Goal: Information Seeking & Learning: Learn about a topic

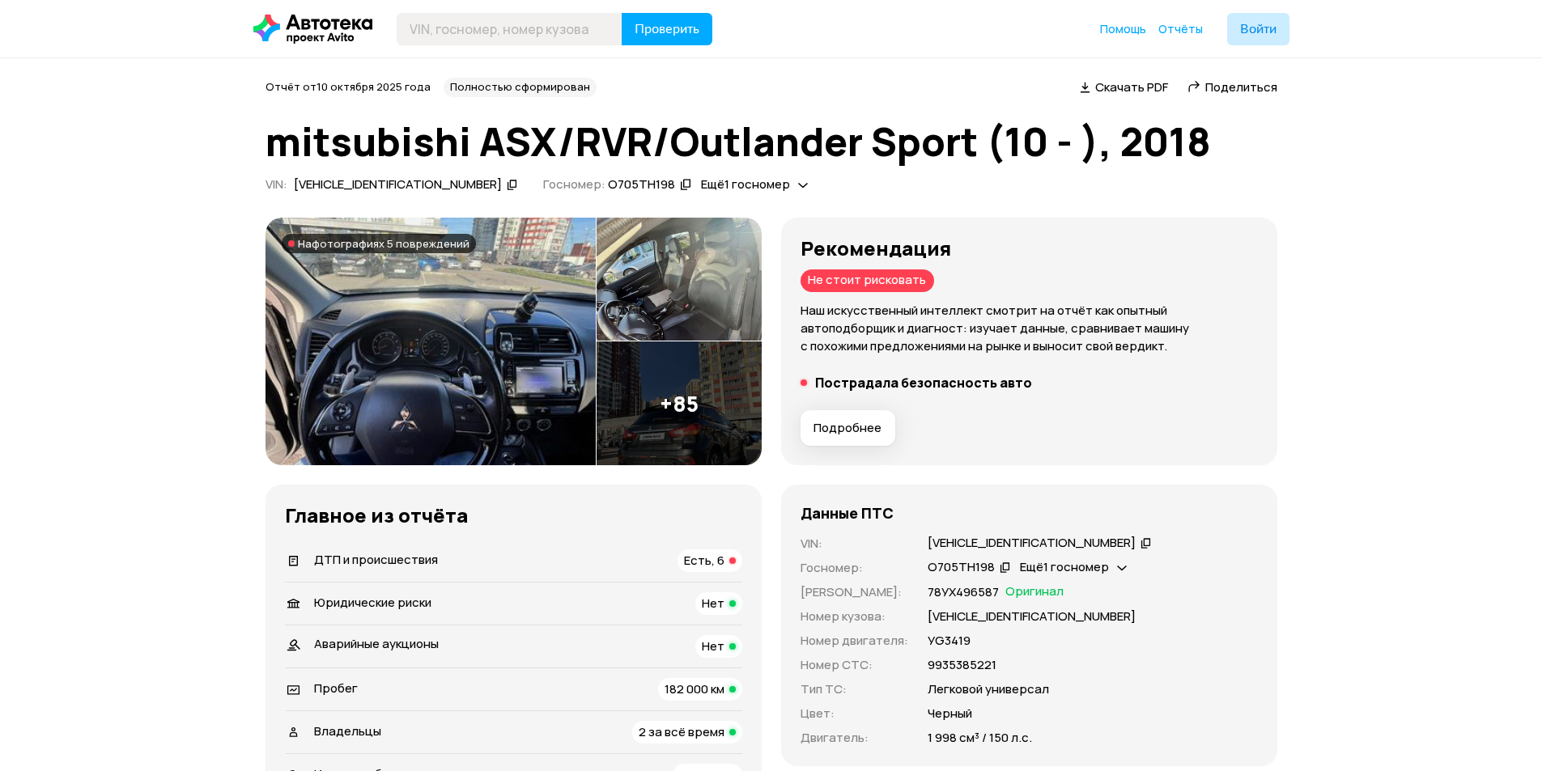
click at [474, 337] on img at bounding box center [430, 342] width 330 height 248
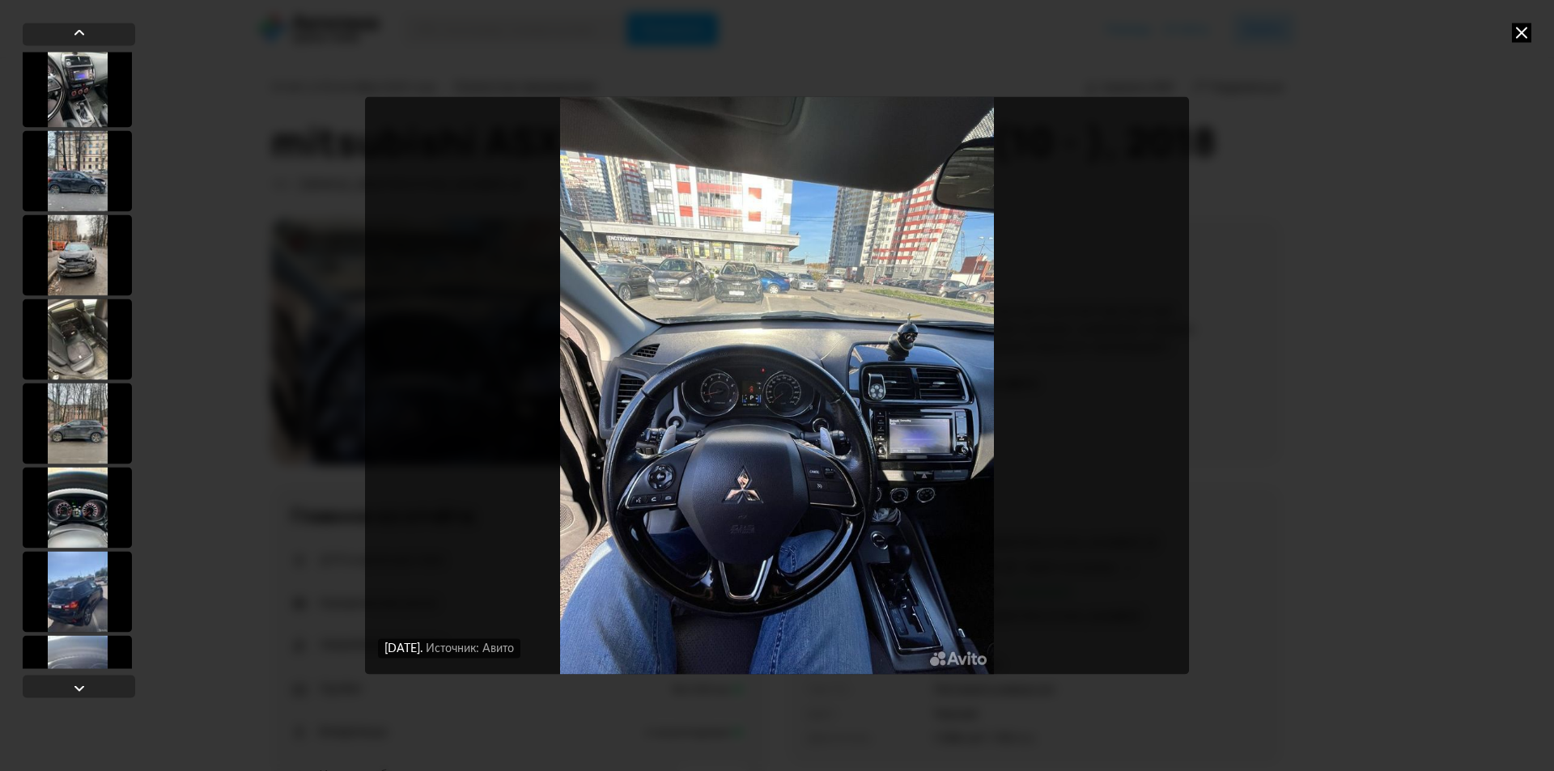
scroll to position [2023, 0]
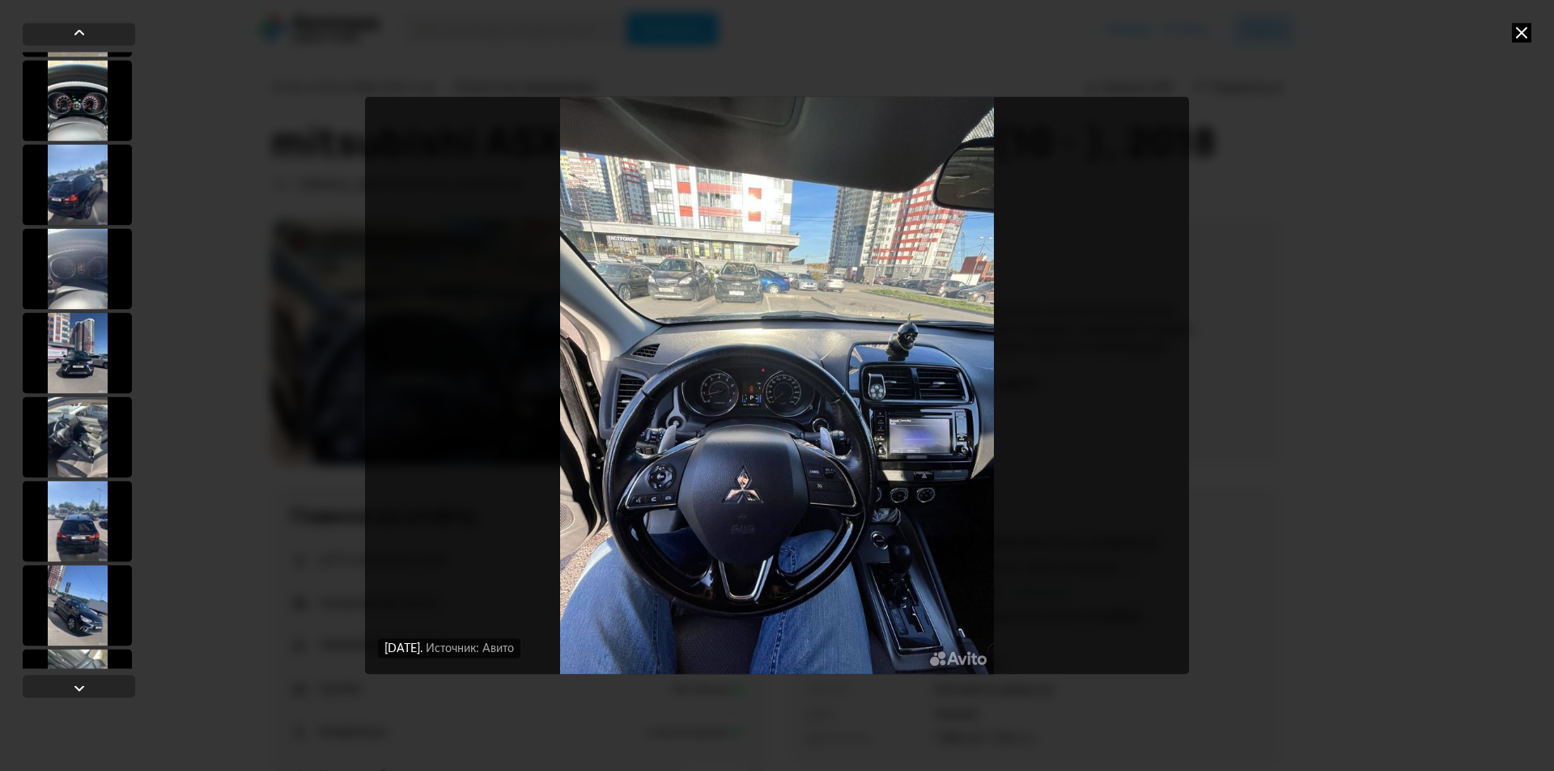
click at [76, 448] on div at bounding box center [77, 437] width 109 height 81
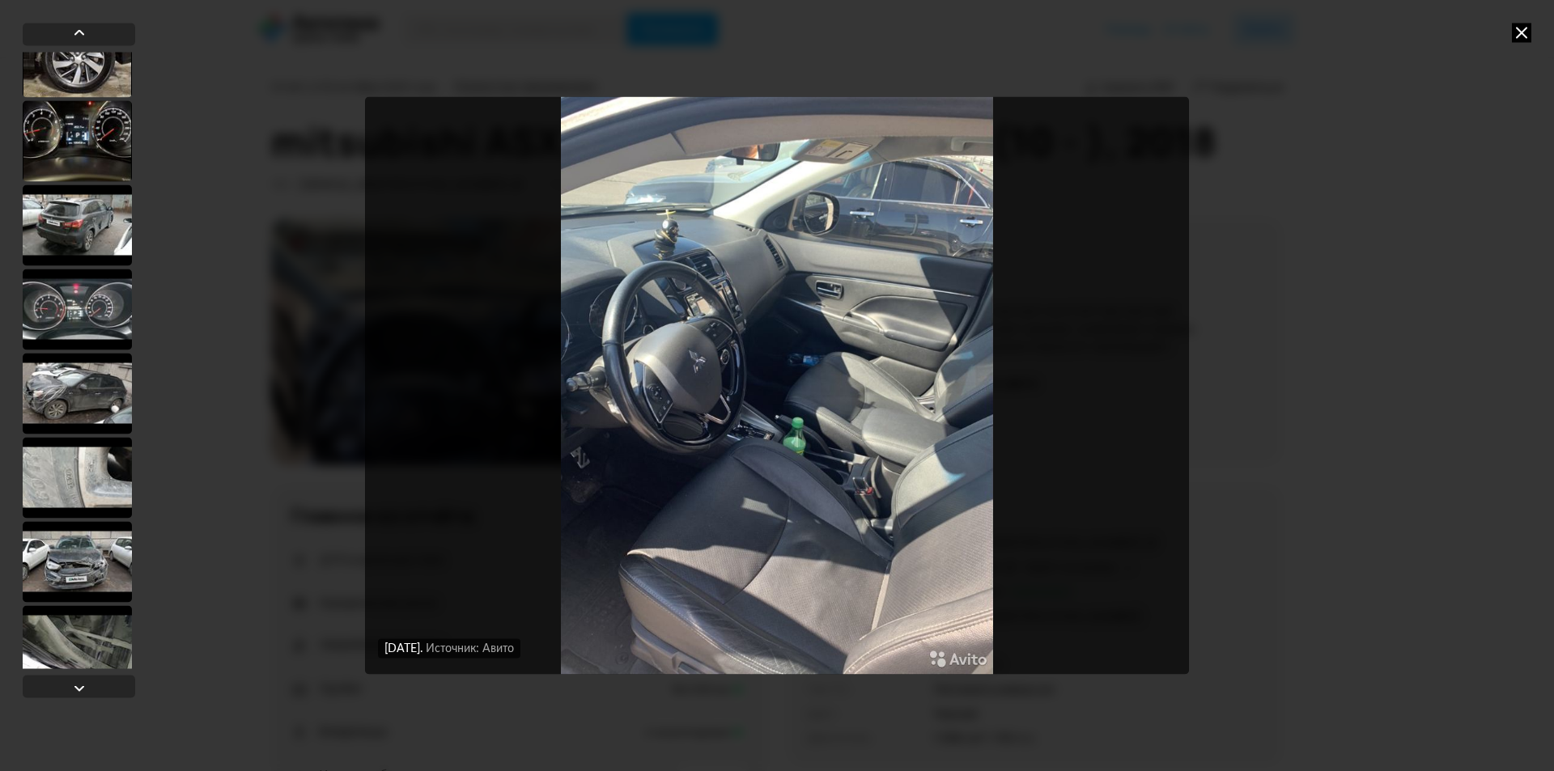
scroll to position [5098, 0]
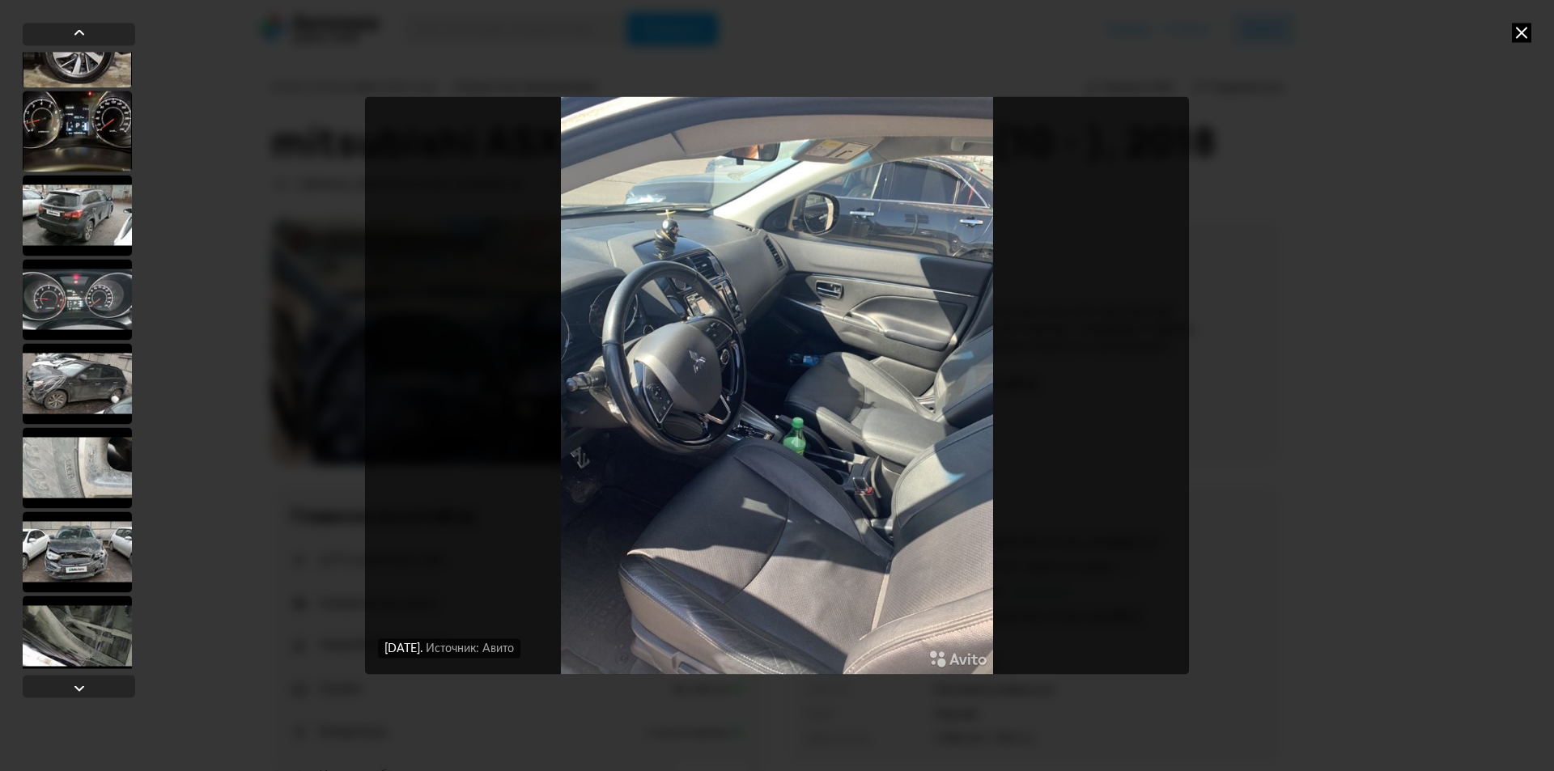
click at [78, 385] on div at bounding box center [77, 383] width 109 height 81
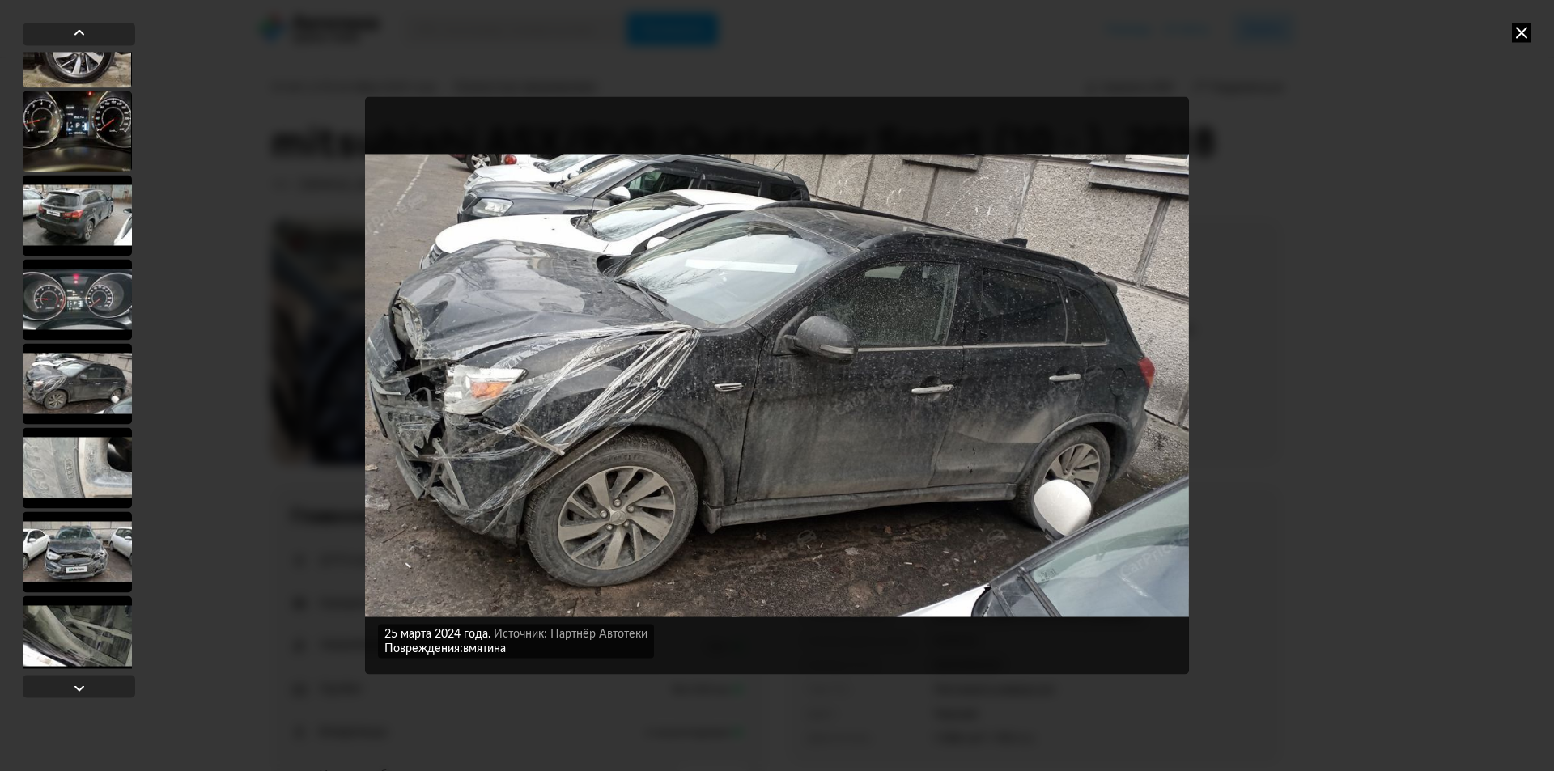
scroll to position [5096, 0]
click at [98, 470] on div at bounding box center [77, 469] width 109 height 81
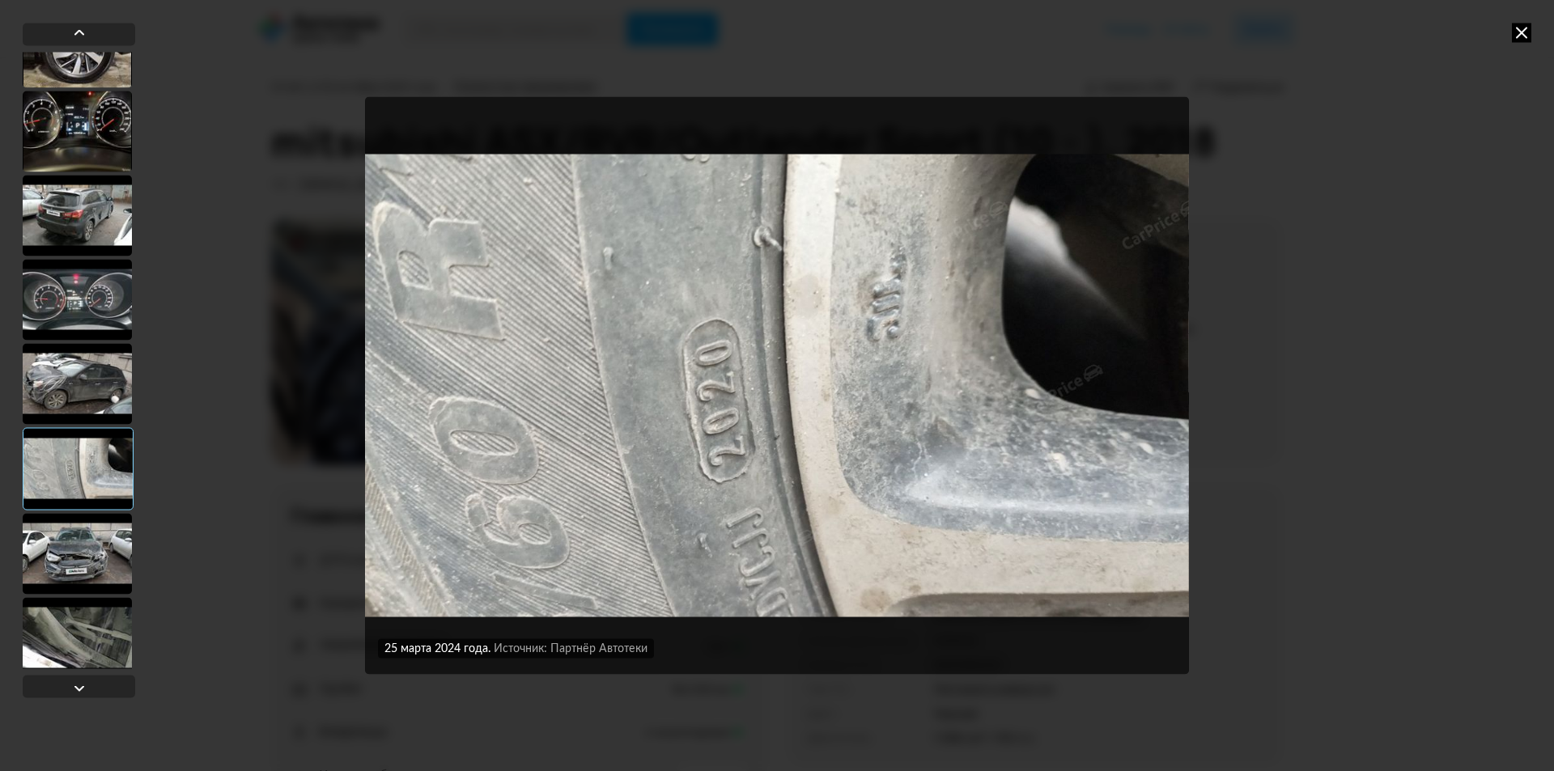
click at [70, 552] on div at bounding box center [77, 553] width 109 height 81
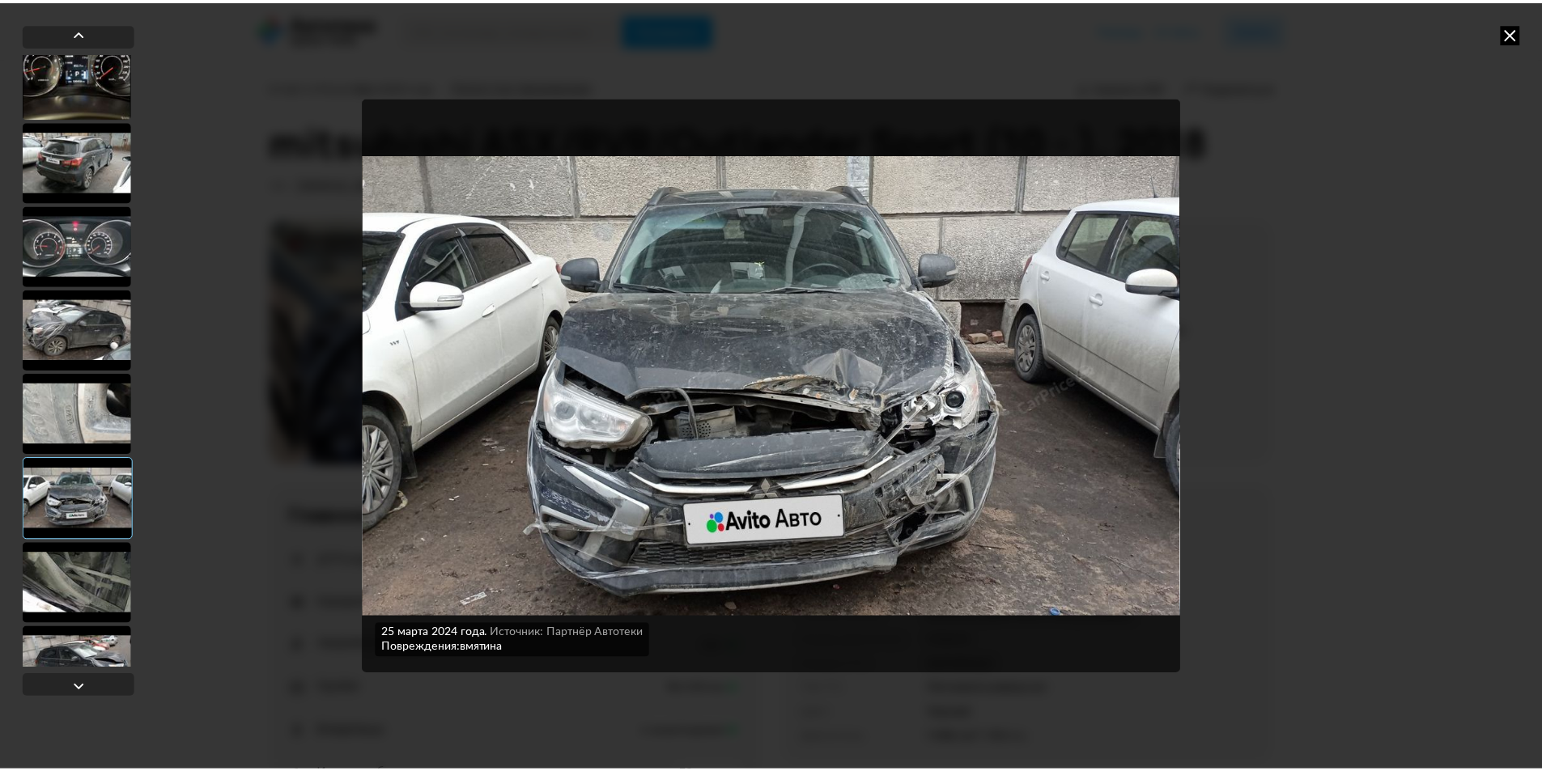
scroll to position [5177, 0]
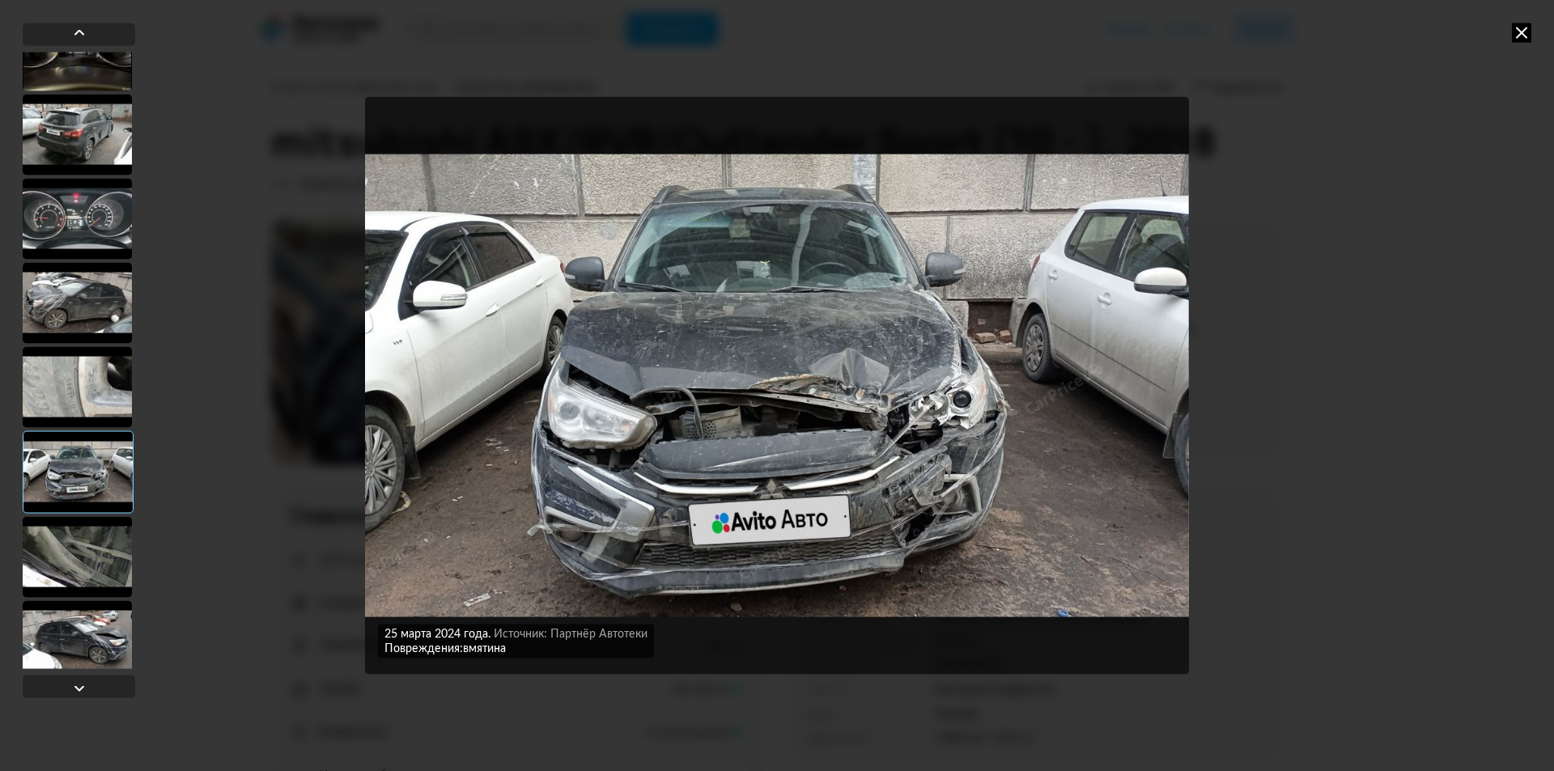
click at [81, 546] on div at bounding box center [77, 556] width 109 height 81
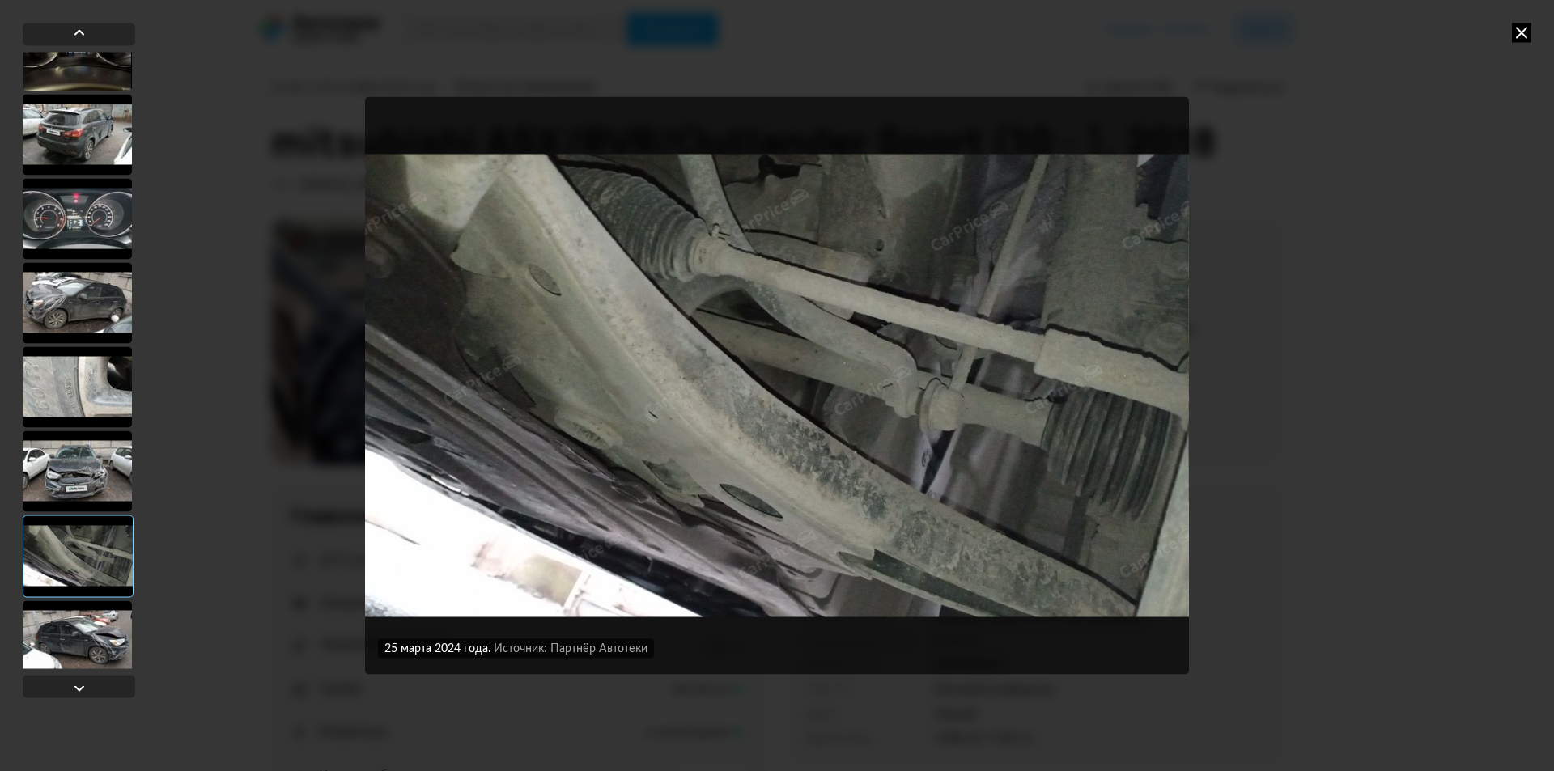
click at [75, 614] on div at bounding box center [77, 641] width 109 height 81
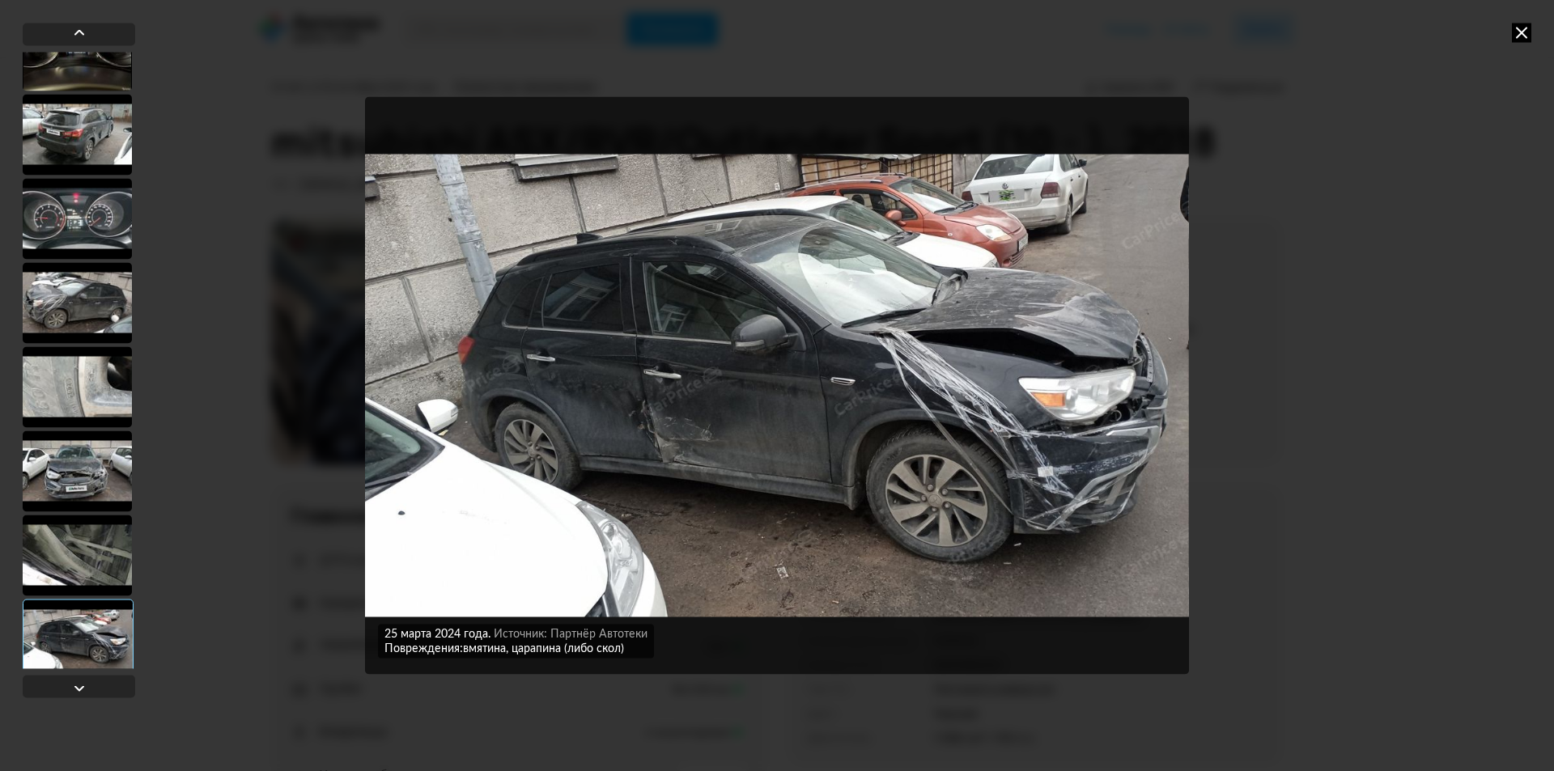
click at [1520, 24] on icon at bounding box center [1521, 32] width 19 height 19
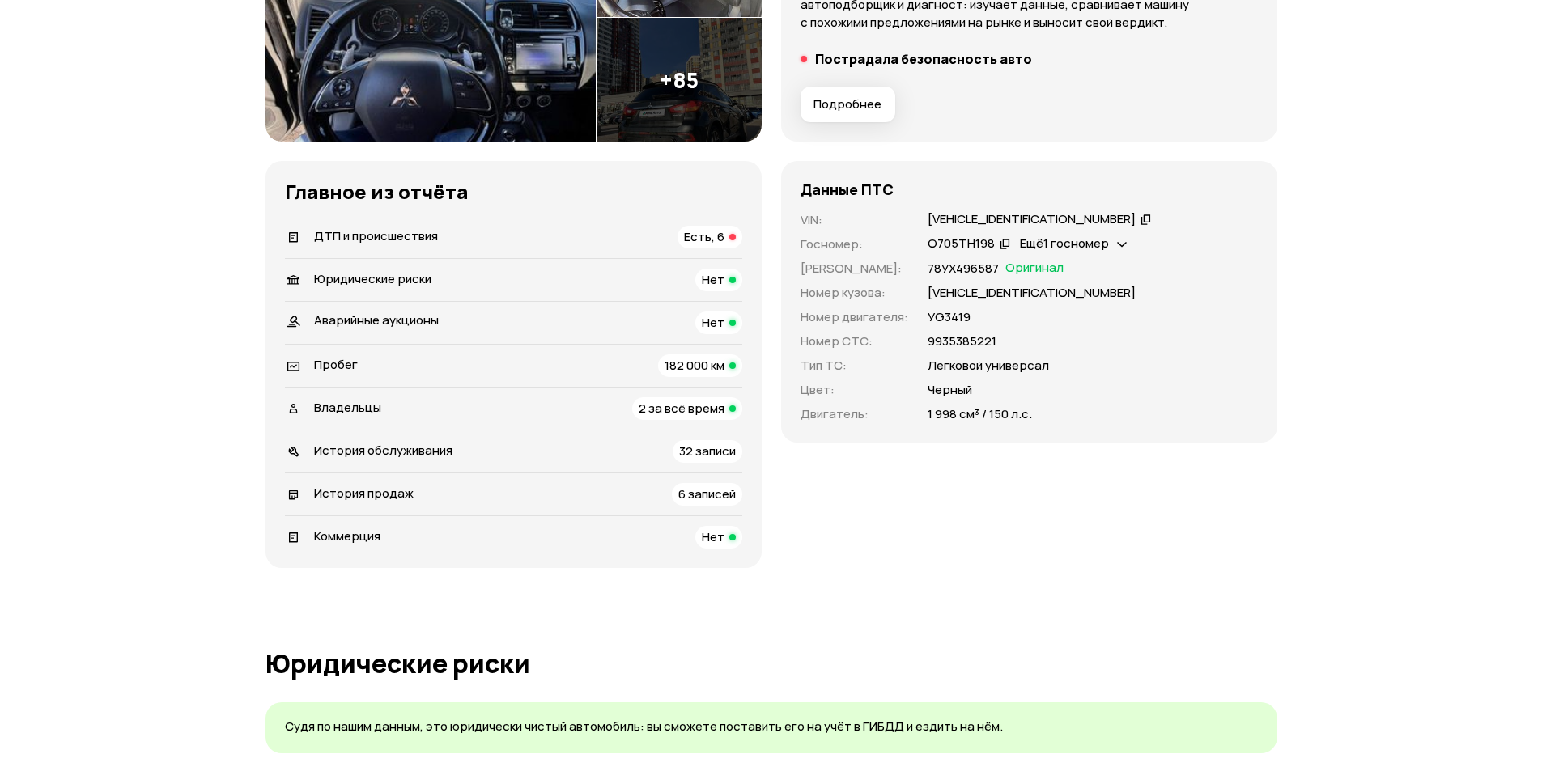
click at [406, 237] on span "ДТП и происшествия" at bounding box center [376, 235] width 124 height 17
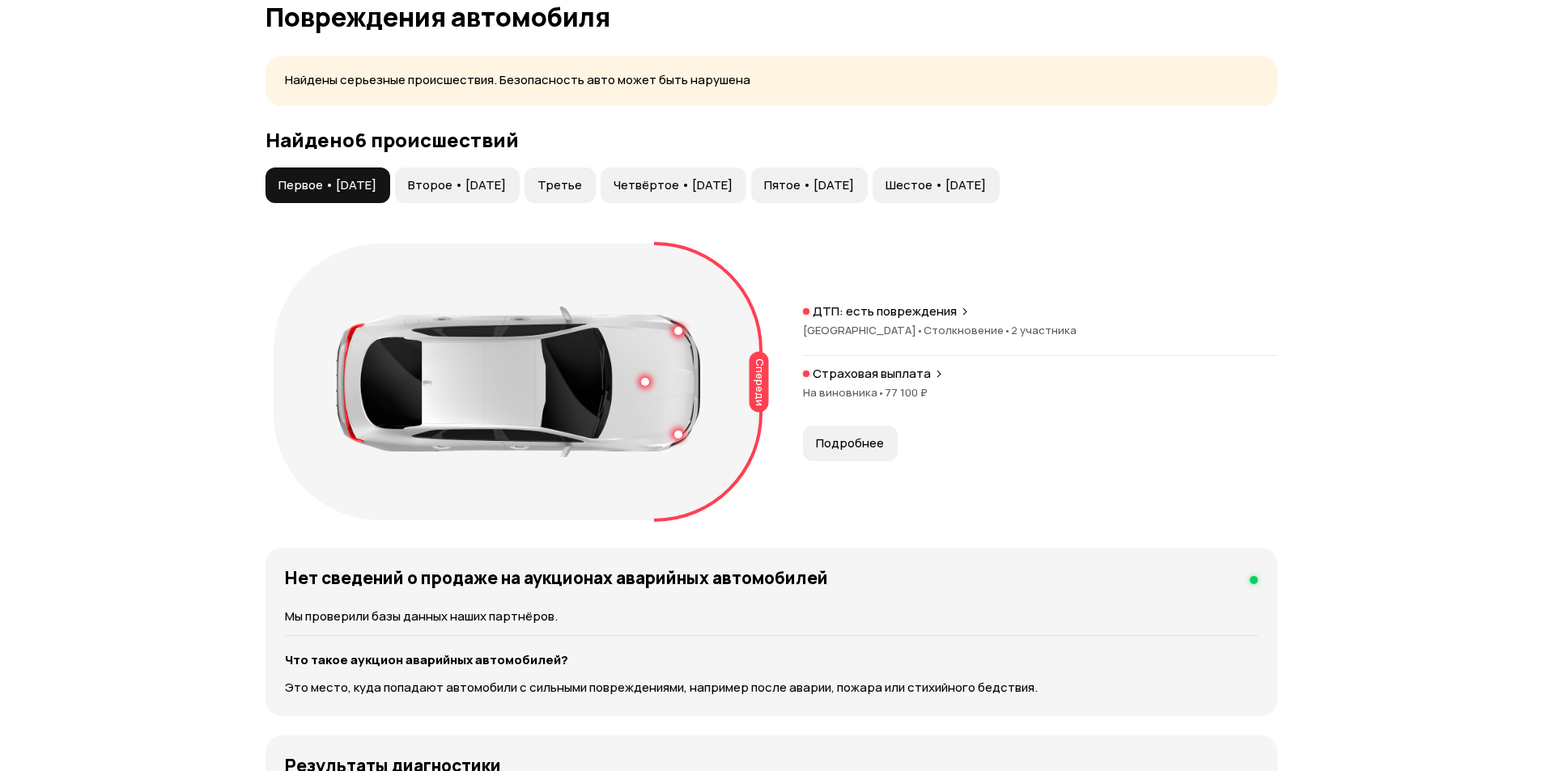
scroll to position [1610, 0]
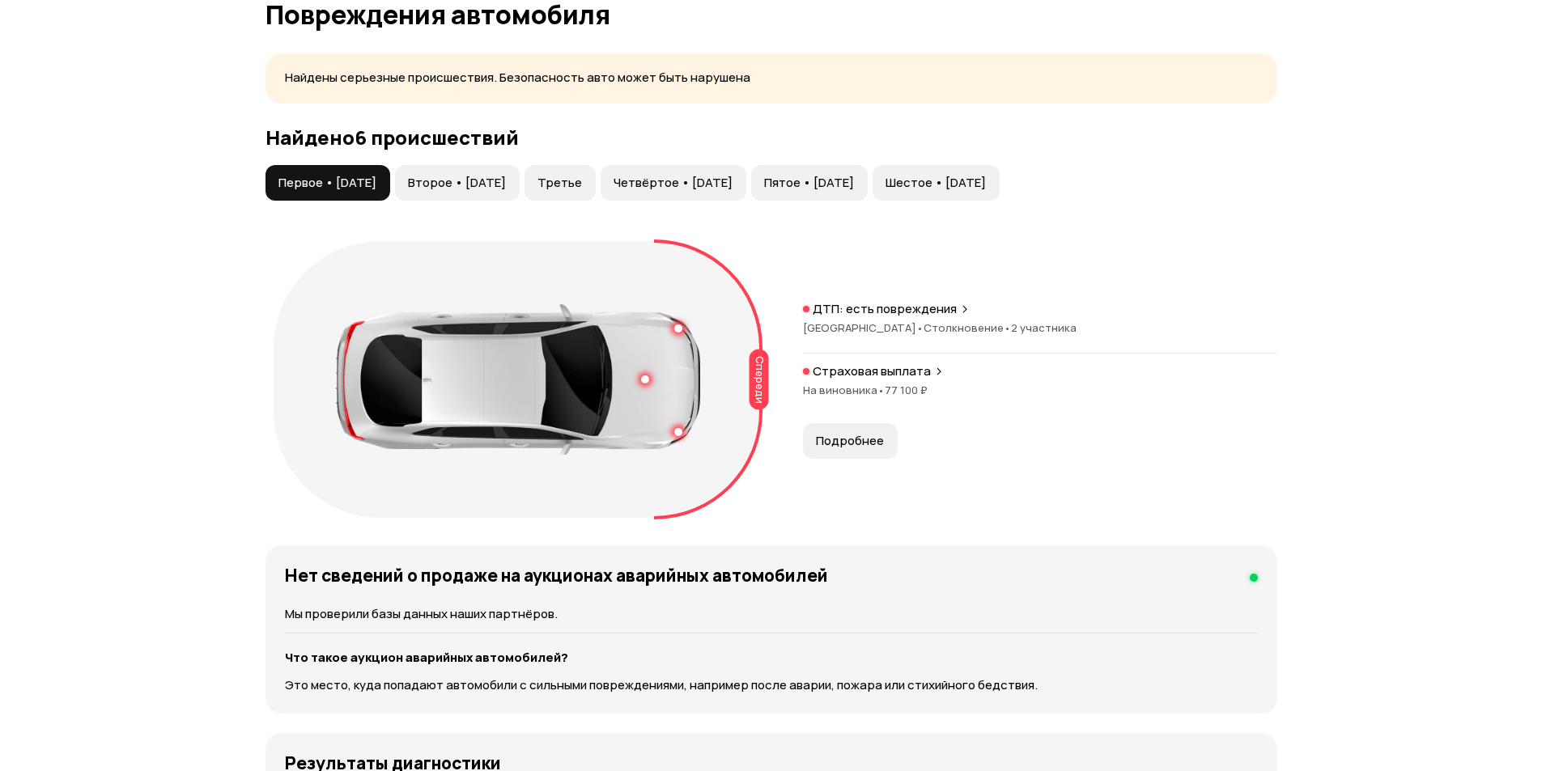
click at [471, 162] on div "Найдено 6 происшествий Первое • [DATE] Второе • [DATE] Третье Четвёртое • [DATE…" at bounding box center [771, 326] width 1012 height 400
click at [475, 176] on span "Второе • [DATE]" at bounding box center [457, 183] width 98 height 16
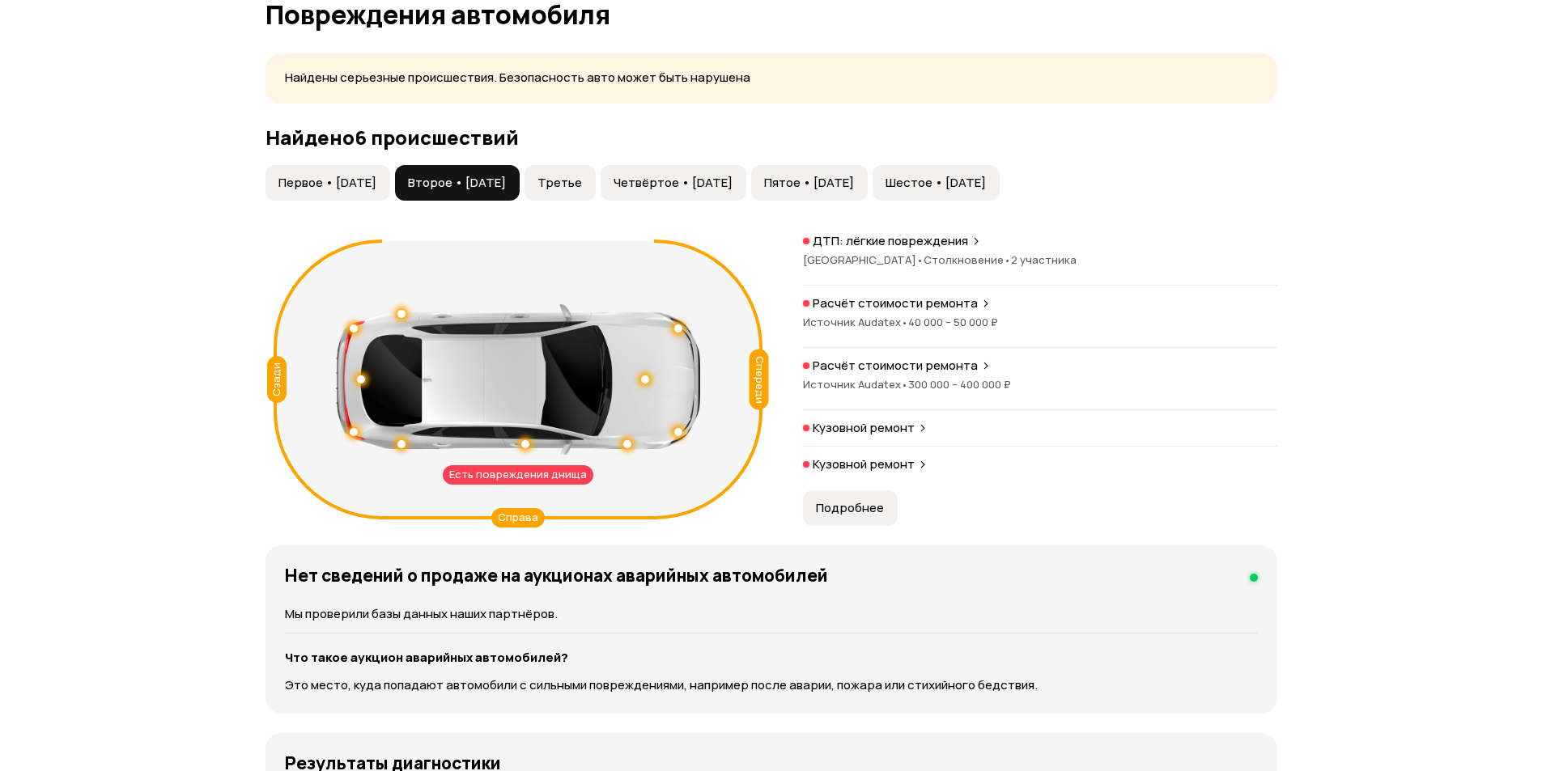
click at [596, 174] on button "Третье" at bounding box center [559, 183] width 71 height 36
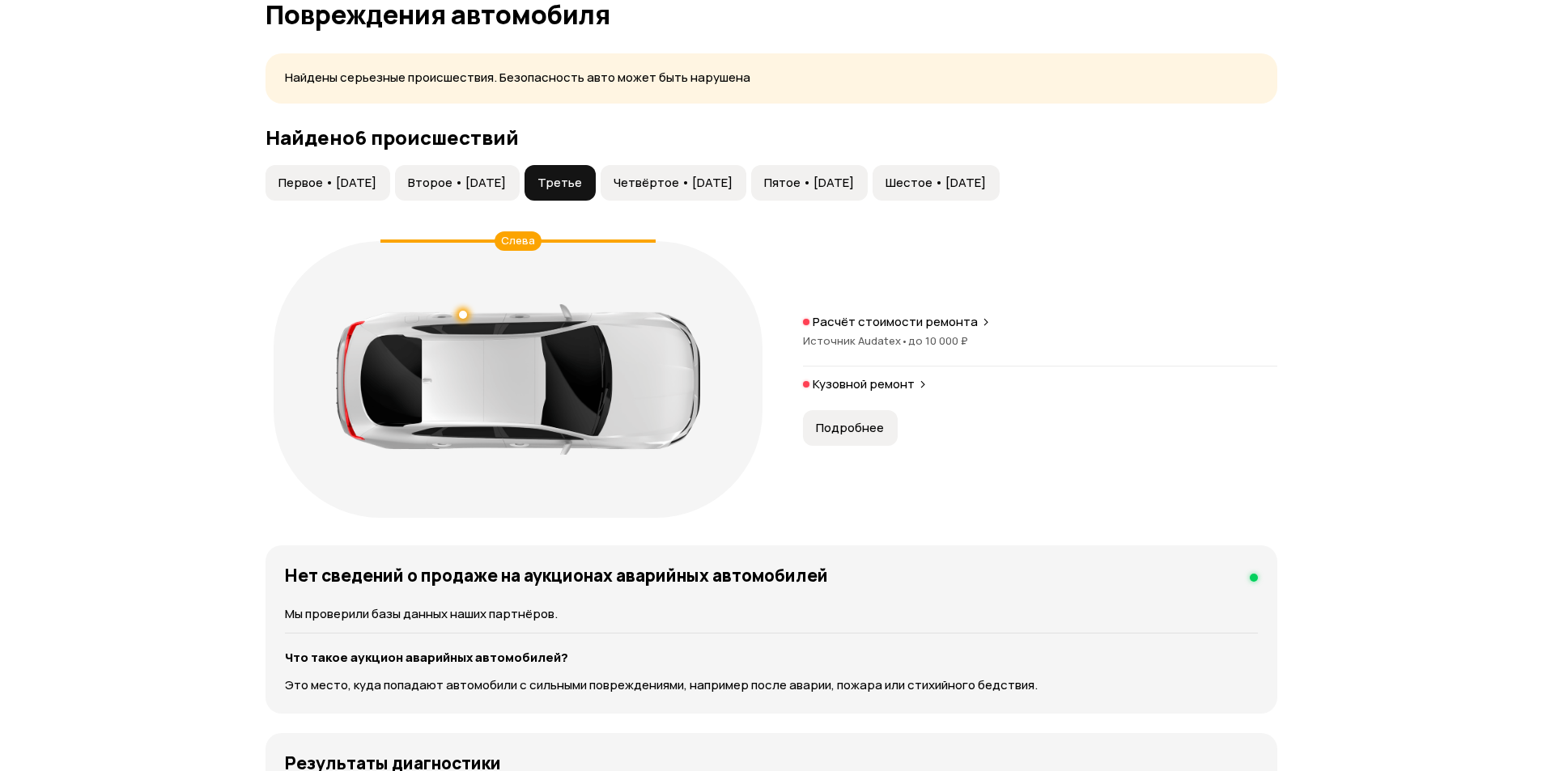
click at [716, 176] on span "Четвёртое • [DATE]" at bounding box center [673, 183] width 119 height 16
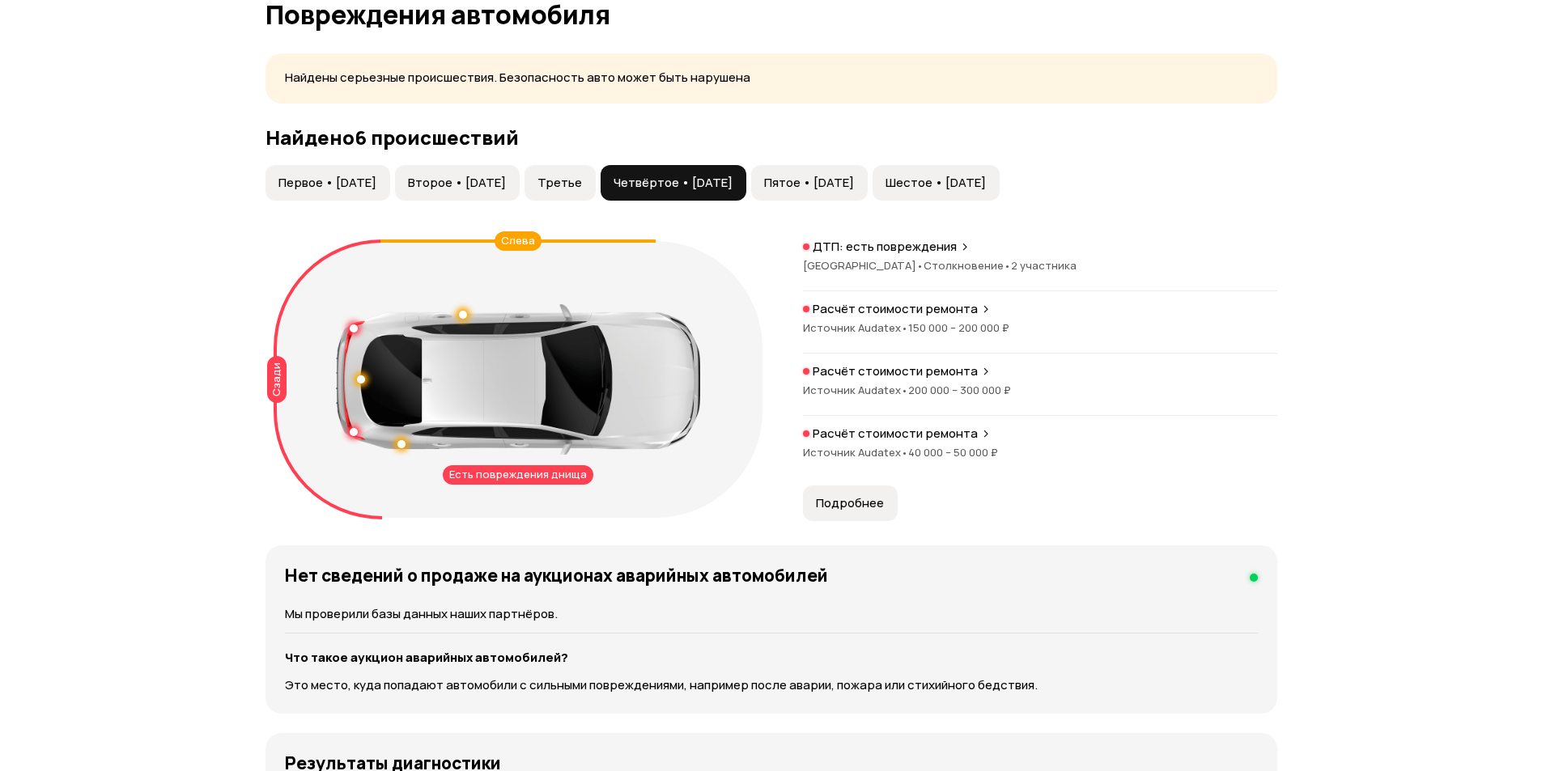
click at [854, 176] on span "Пятое • [DATE]" at bounding box center [809, 183] width 90 height 16
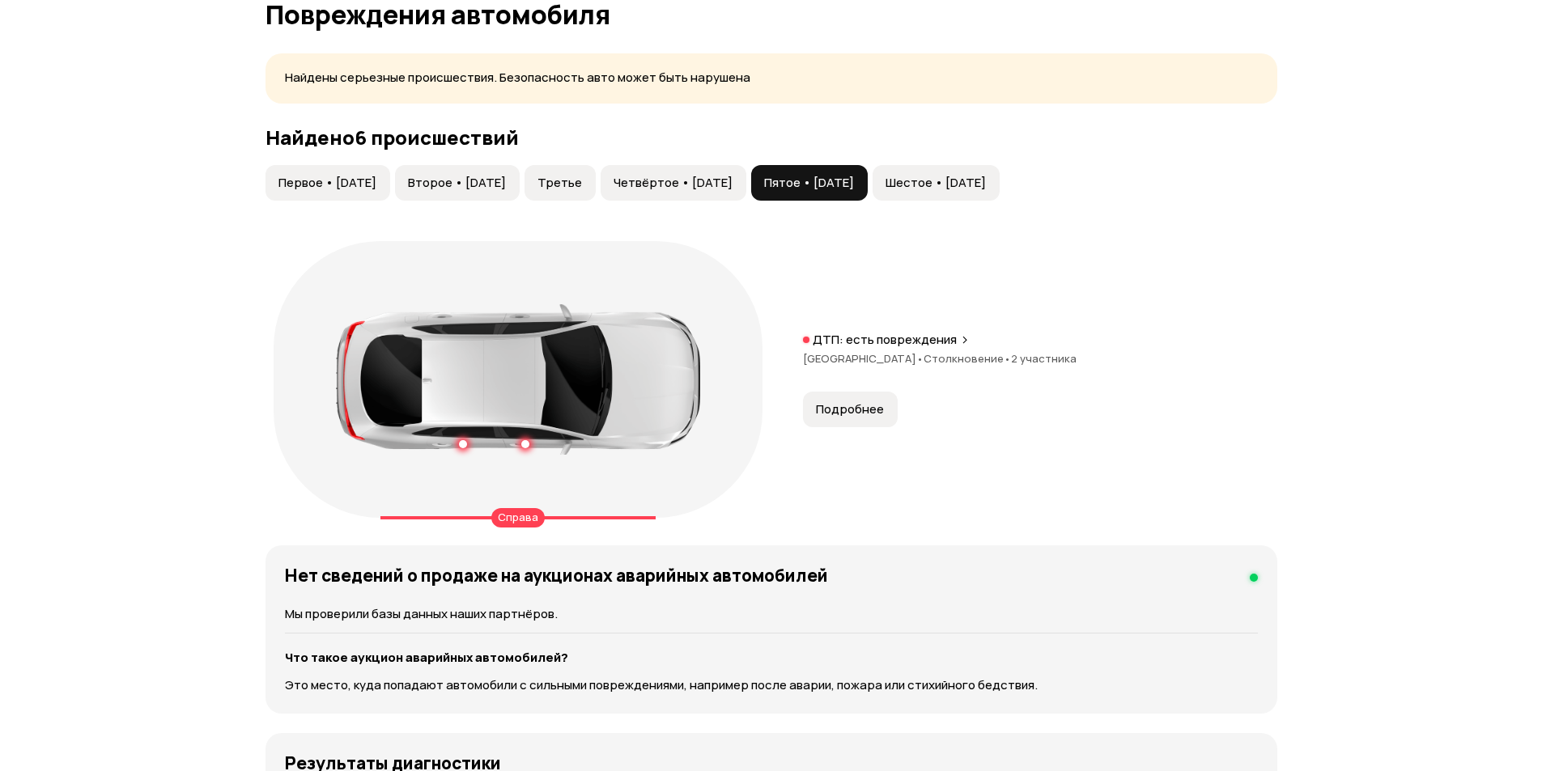
click at [986, 180] on span "Шестое • [DATE]" at bounding box center [935, 183] width 100 height 16
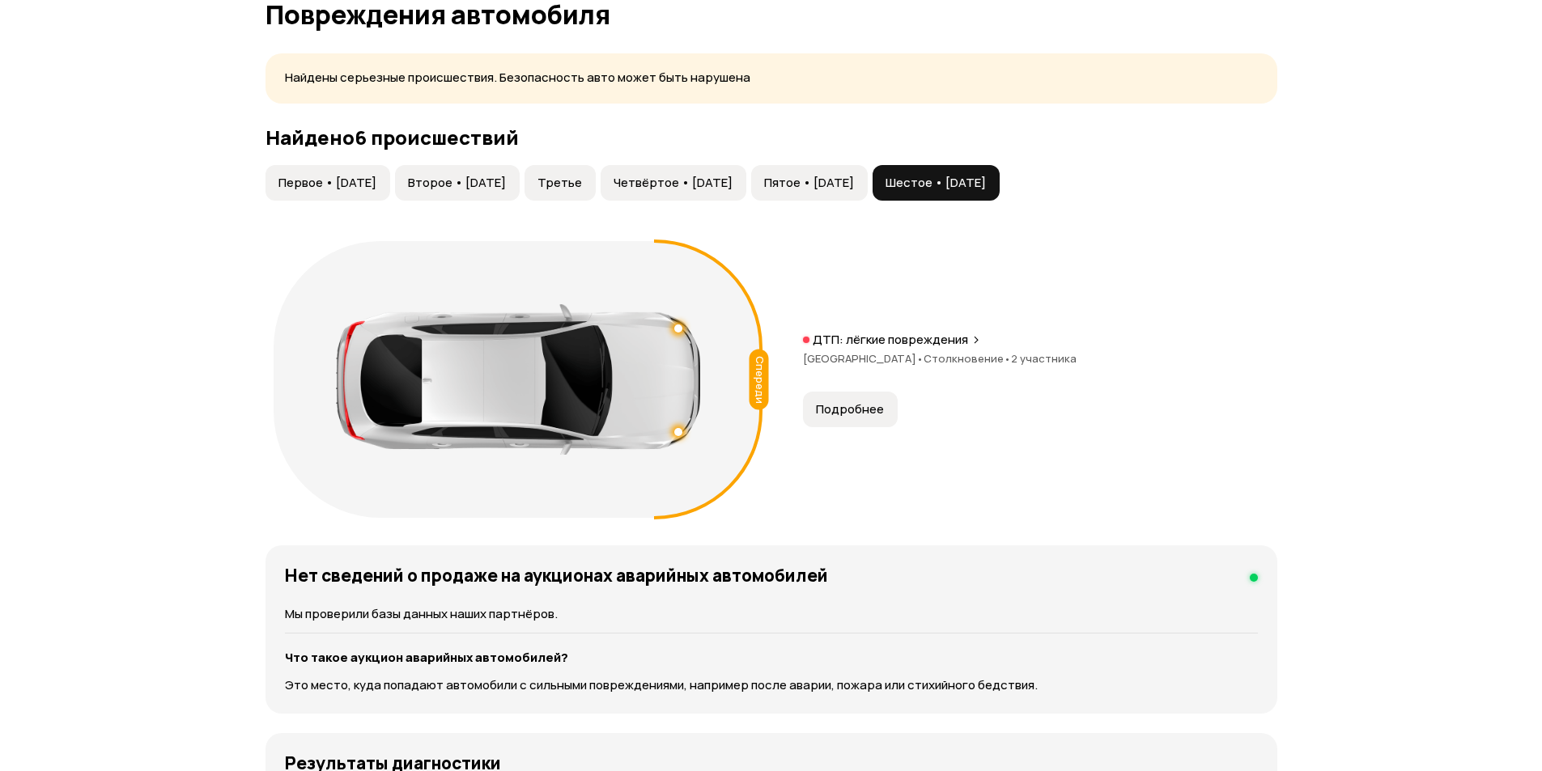
click at [854, 176] on span "Пятое • [DATE]" at bounding box center [809, 183] width 90 height 16
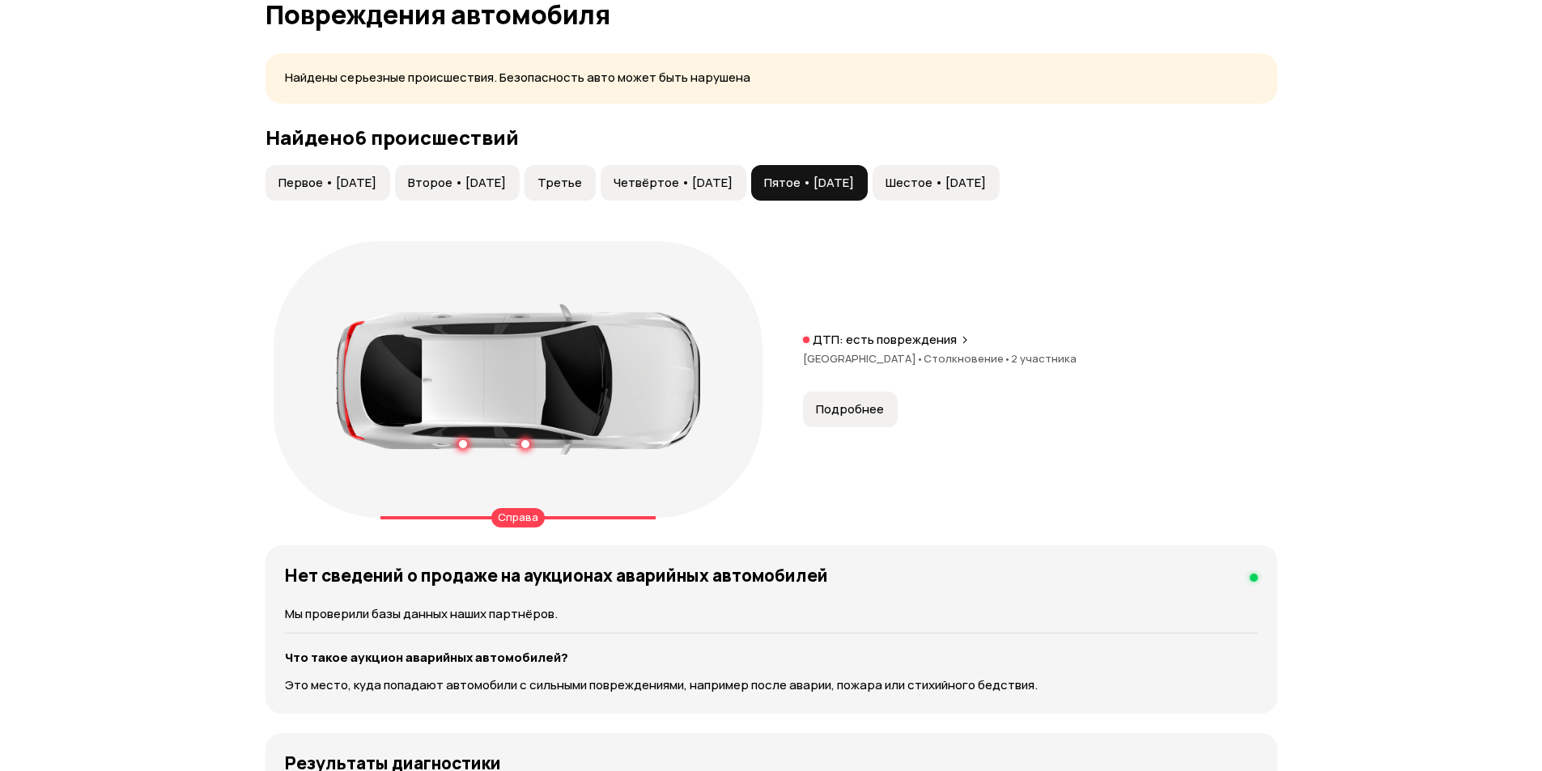
click at [746, 173] on button "Четвёртое • [DATE]" at bounding box center [674, 183] width 146 height 36
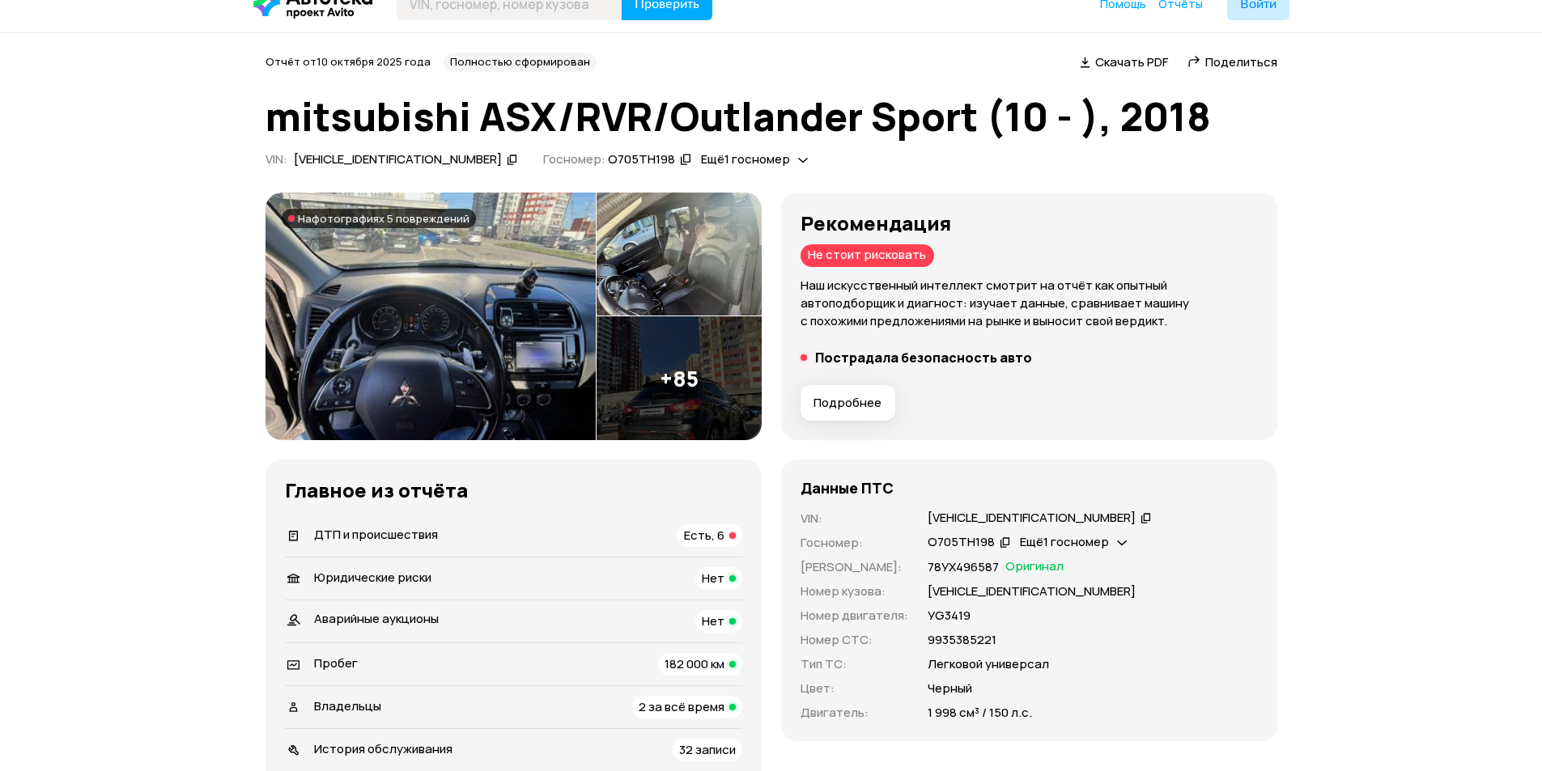
scroll to position [0, 0]
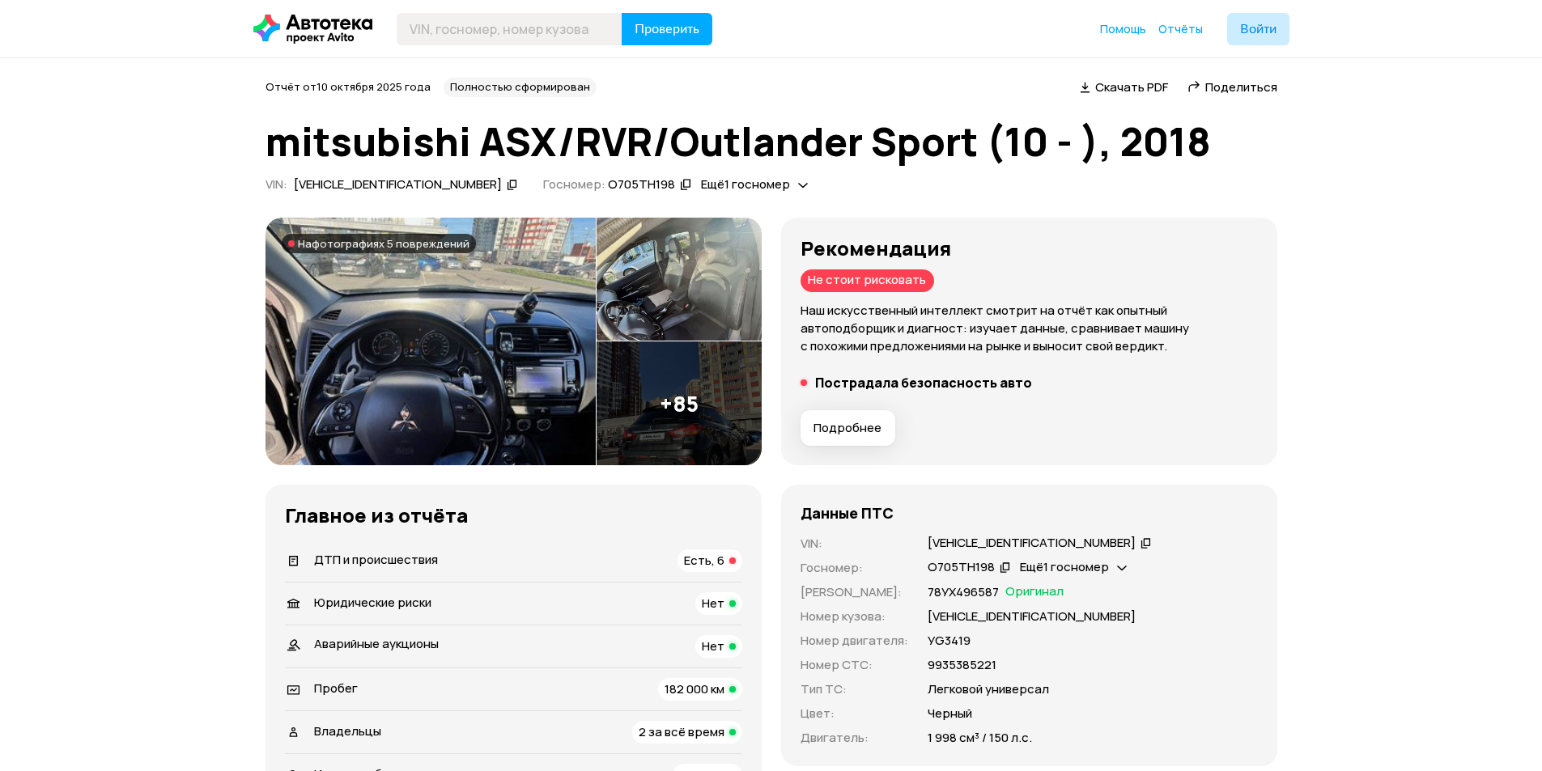
click at [826, 423] on span "Подробнее" at bounding box center [847, 428] width 68 height 16
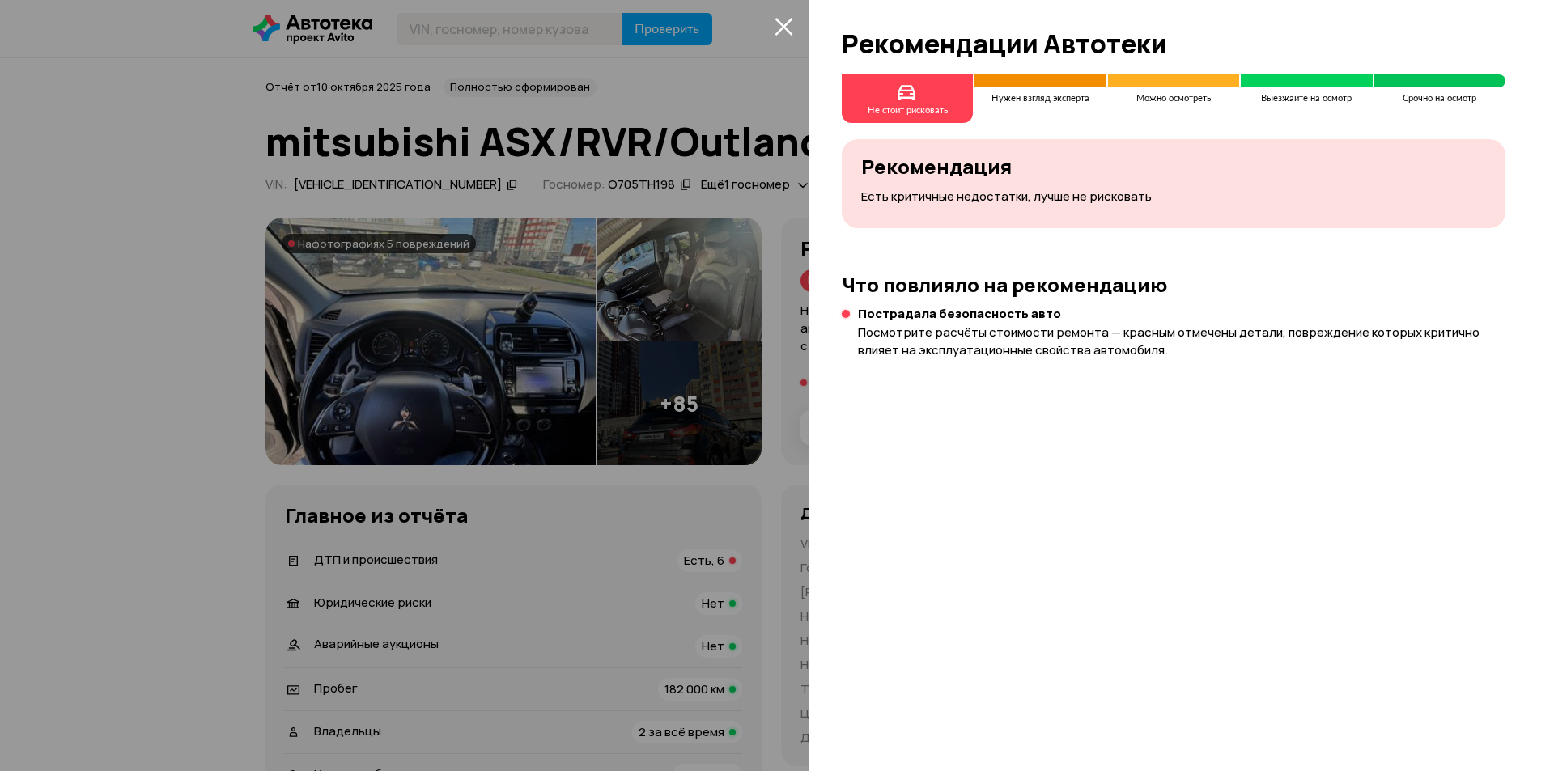
click at [789, 22] on icon "закрыть" at bounding box center [784, 27] width 18 height 18
